Goal: Information Seeking & Learning: Learn about a topic

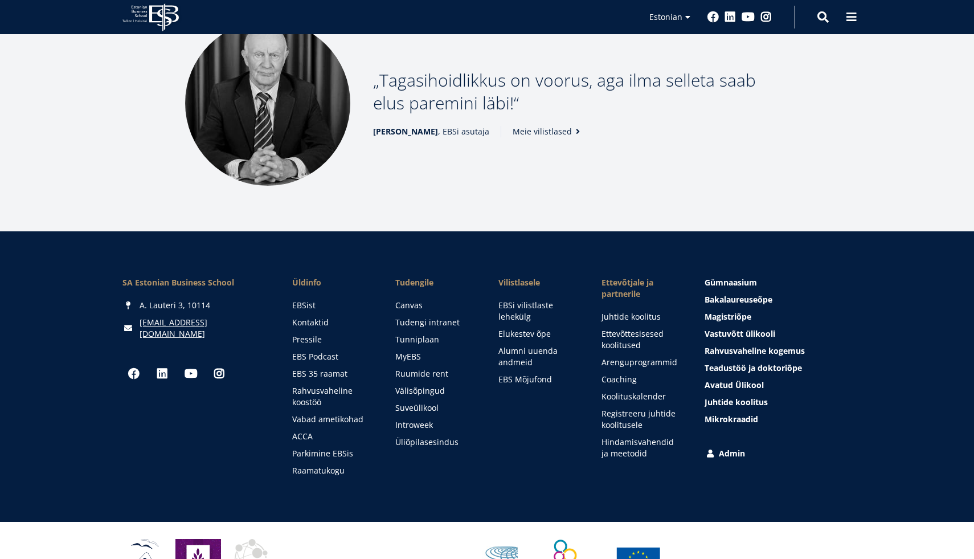
scroll to position [1531, 0]
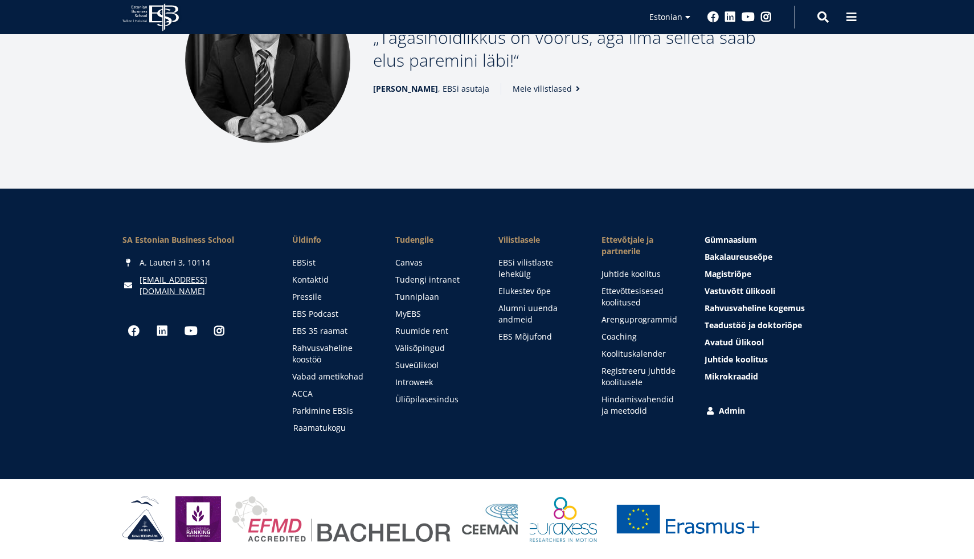
click at [338, 430] on link "Raamatukogu" at bounding box center [333, 427] width 80 height 11
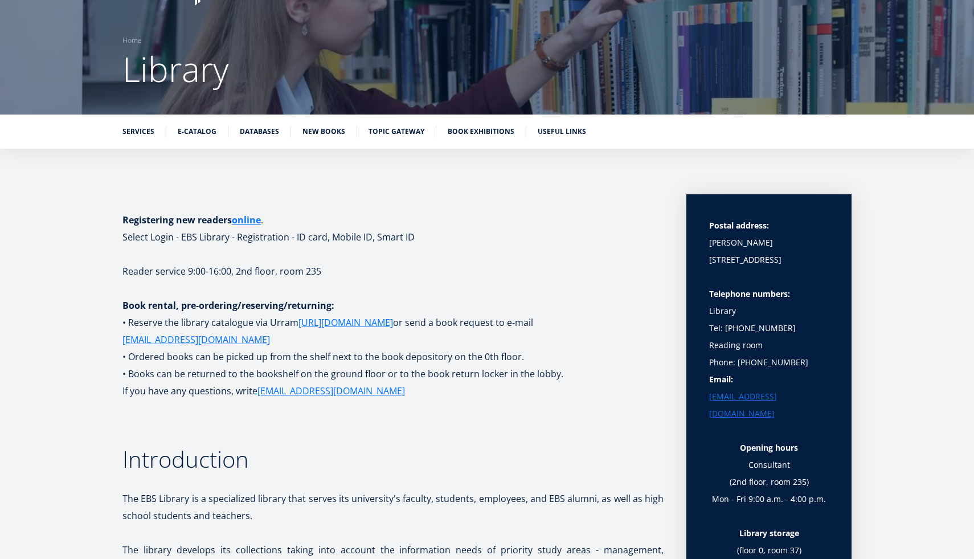
scroll to position [72, 0]
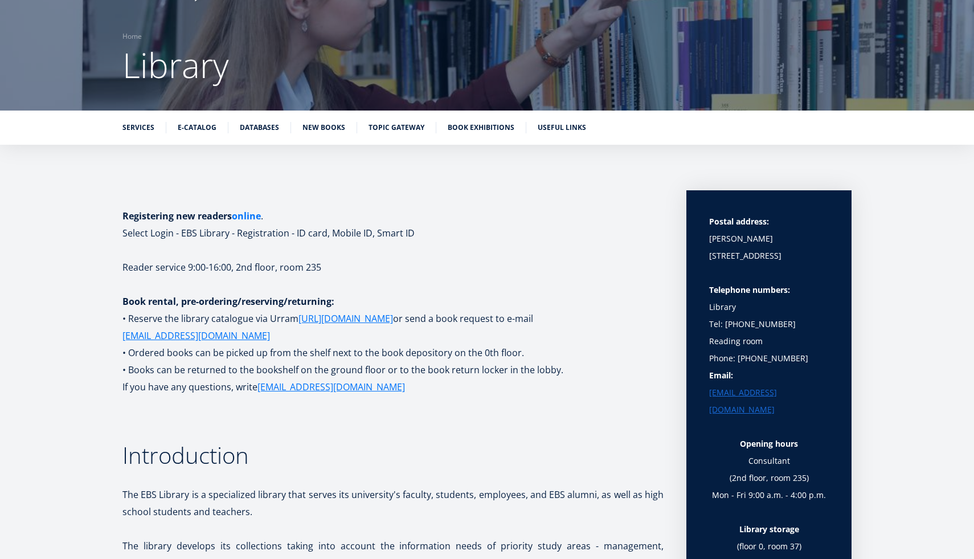
click at [241, 215] on font "online" at bounding box center [246, 216] width 29 height 13
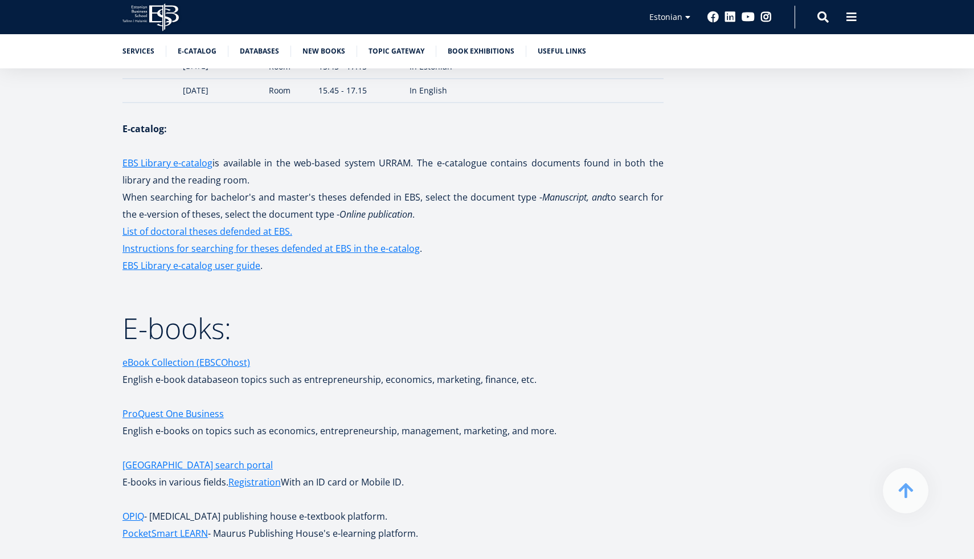
scroll to position [1713, 0]
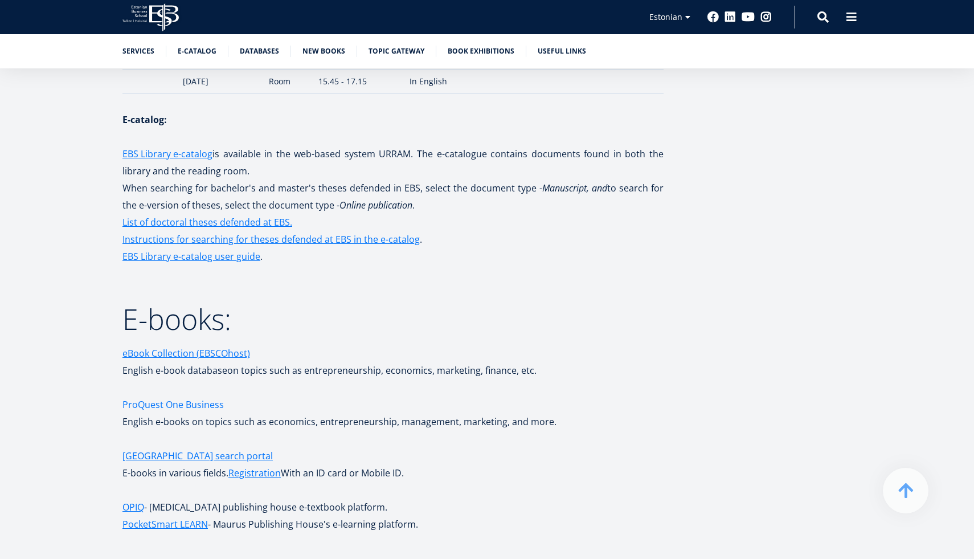
click at [161, 398] on font "ProQuest One Business" at bounding box center [172, 404] width 101 height 13
